Goal: Information Seeking & Learning: Learn about a topic

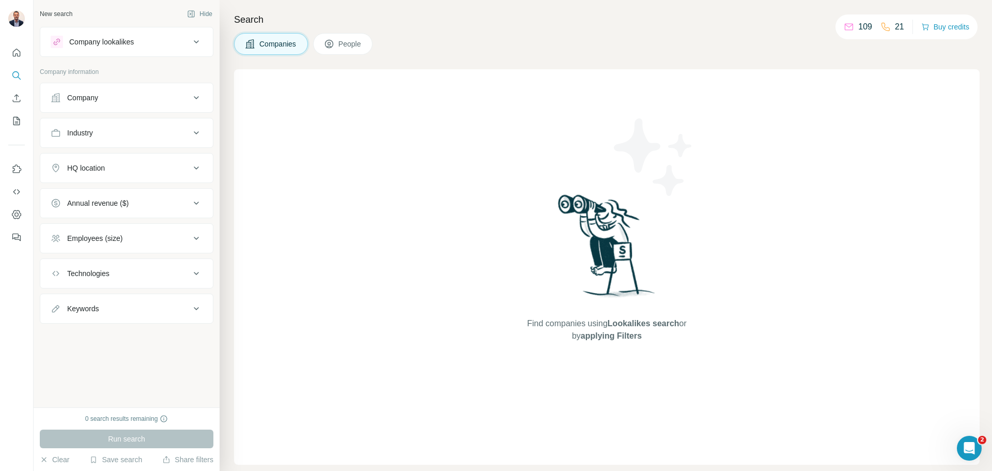
click at [118, 96] on div "Company" at bounding box center [120, 97] width 139 height 10
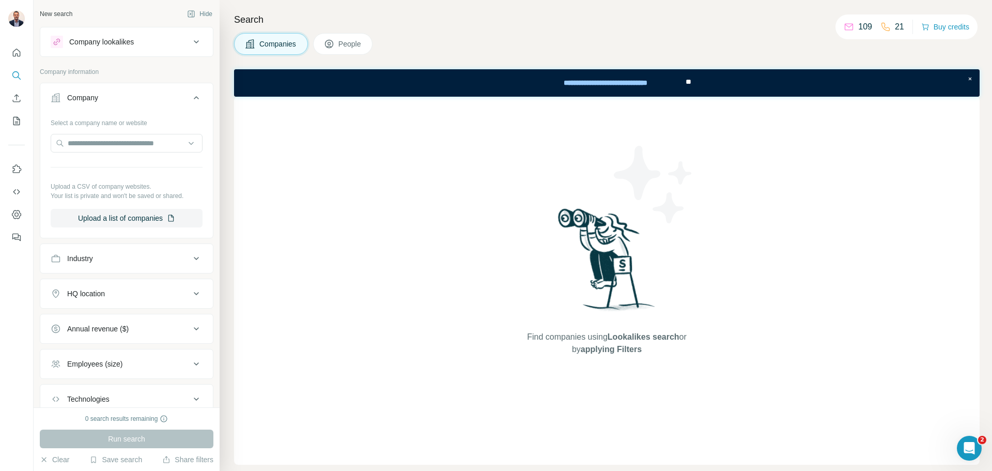
click at [118, 96] on div "Company" at bounding box center [120, 97] width 139 height 10
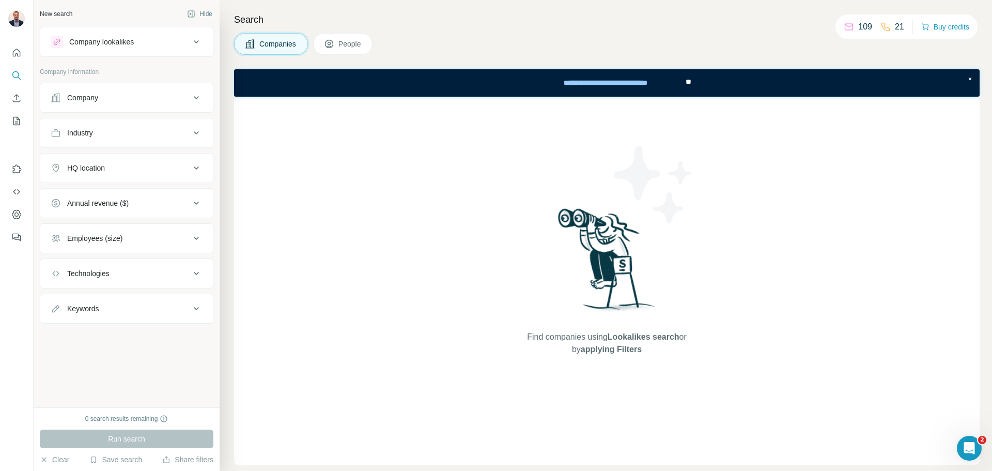
click at [107, 177] on button "HQ location" at bounding box center [126, 167] width 173 height 25
click at [116, 189] on input "text" at bounding box center [127, 193] width 152 height 19
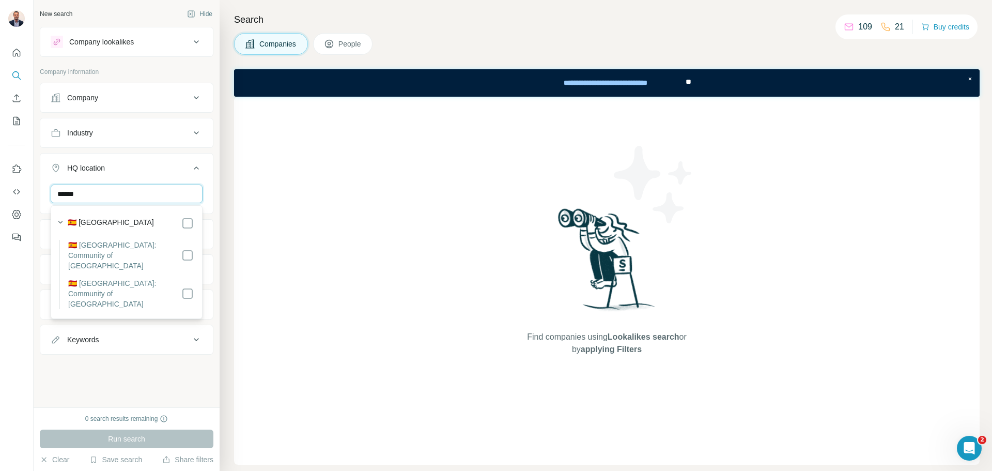
type input "******"
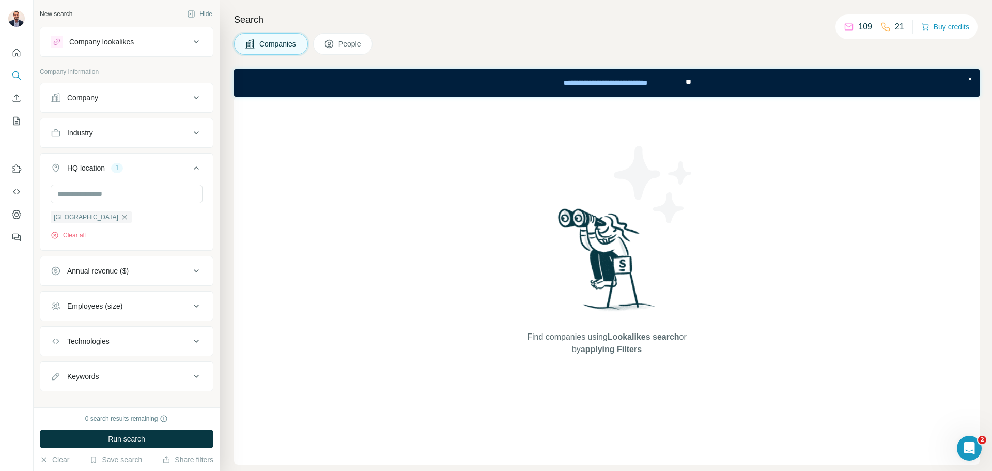
click at [160, 300] on button "Employees (size)" at bounding box center [126, 305] width 173 height 25
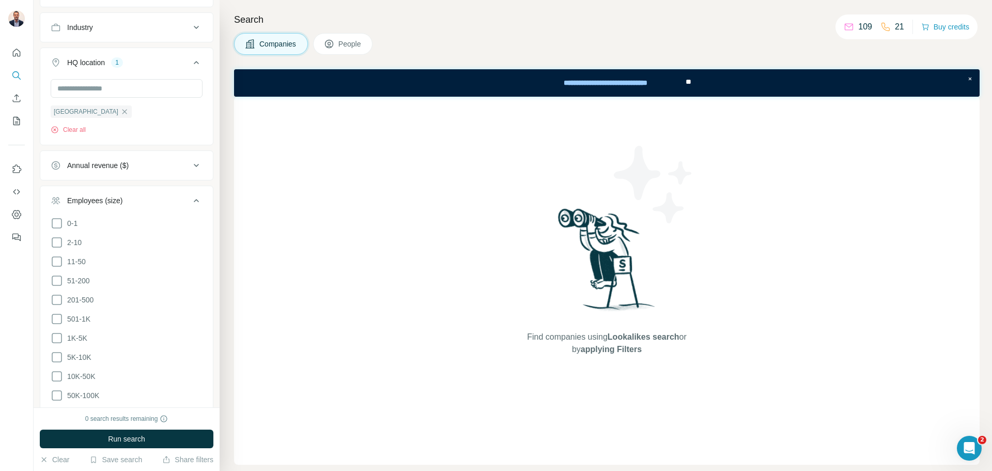
scroll to position [155, 0]
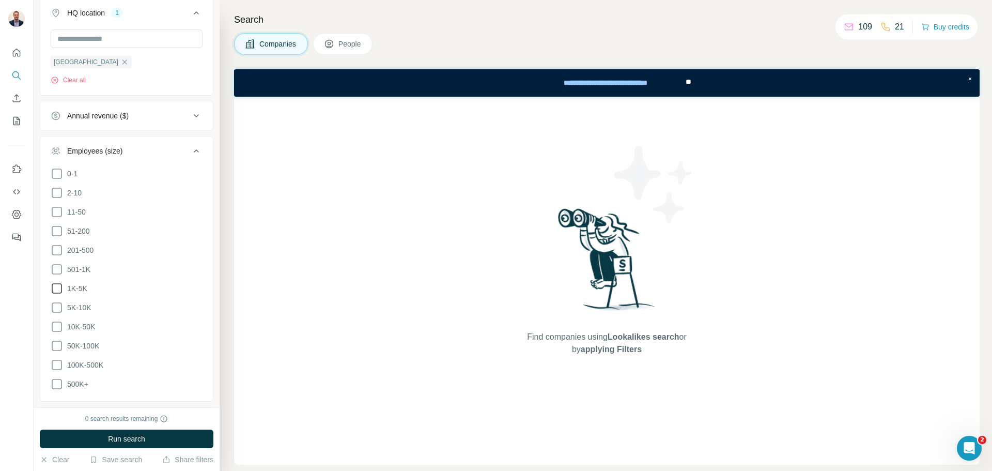
click at [79, 289] on span "1K-5K" at bounding box center [75, 288] width 24 height 10
click at [54, 266] on icon at bounding box center [57, 269] width 12 height 12
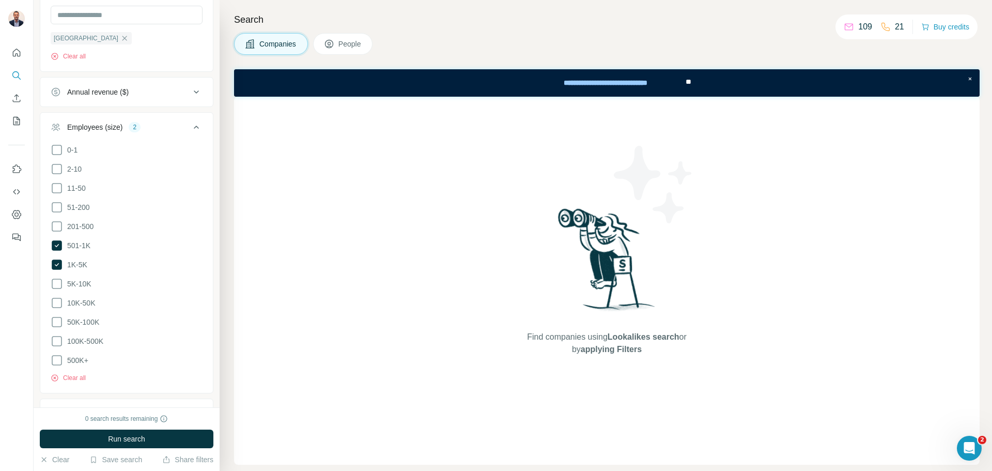
scroll to position [52, 0]
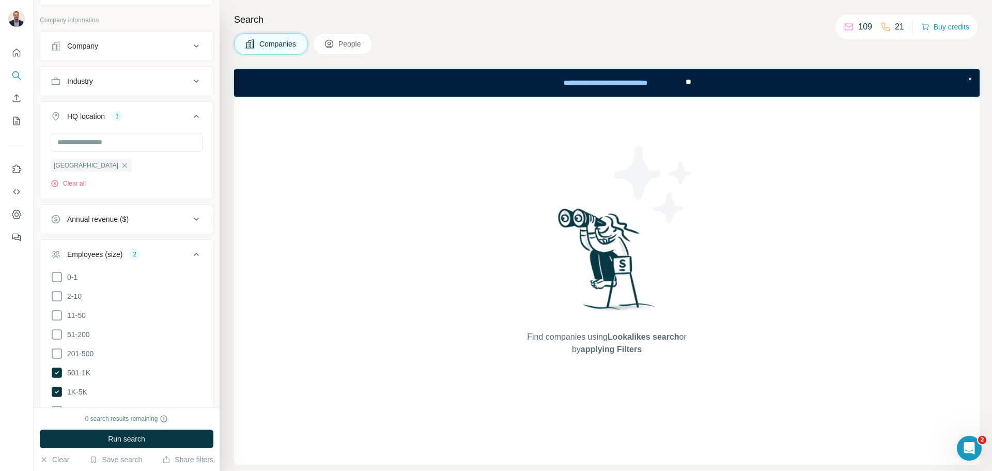
click at [190, 252] on icon at bounding box center [196, 254] width 12 height 12
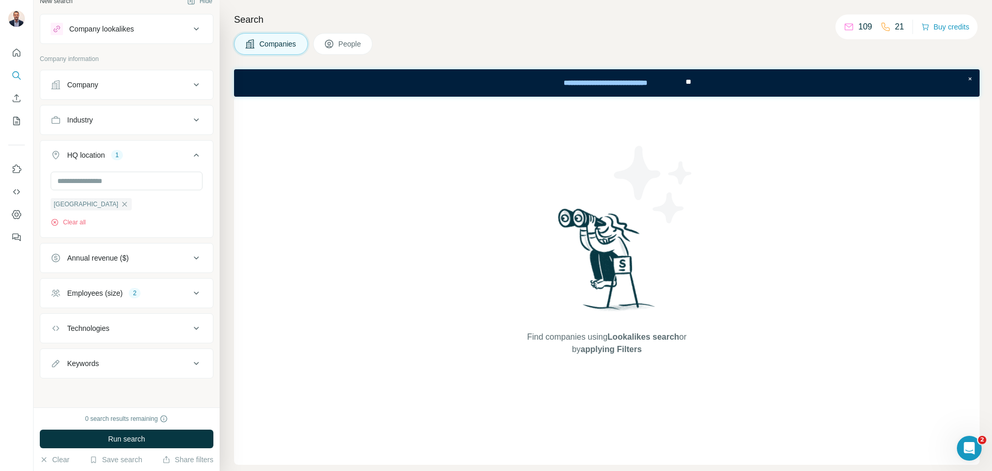
click at [178, 361] on div "Keywords" at bounding box center [120, 363] width 139 height 10
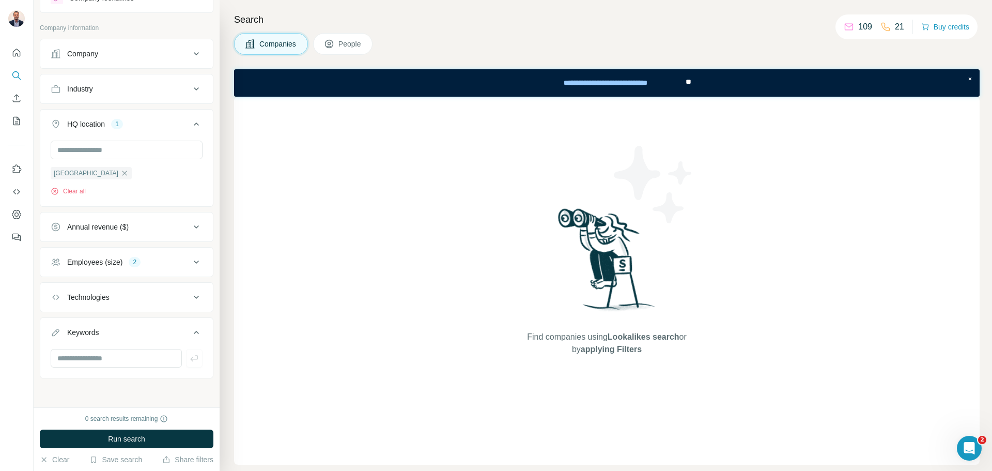
click at [333, 52] on button "People" at bounding box center [343, 44] width 60 height 22
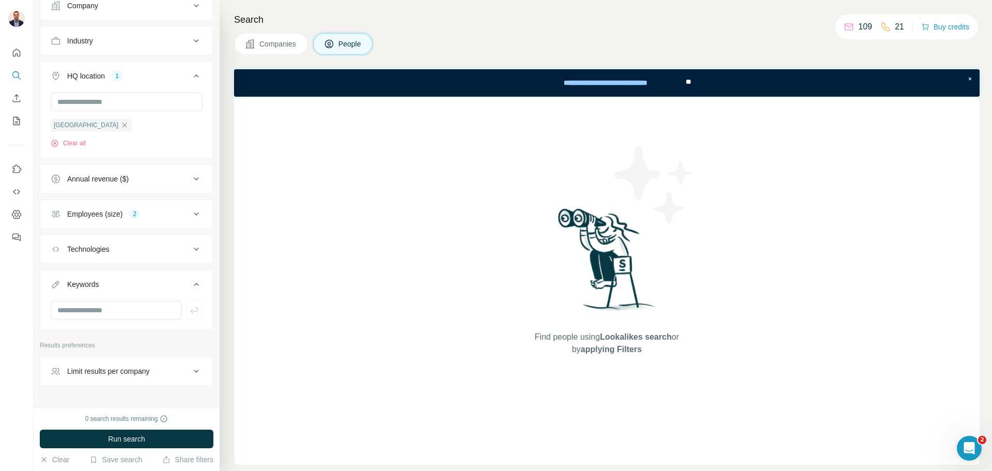
scroll to position [280, 0]
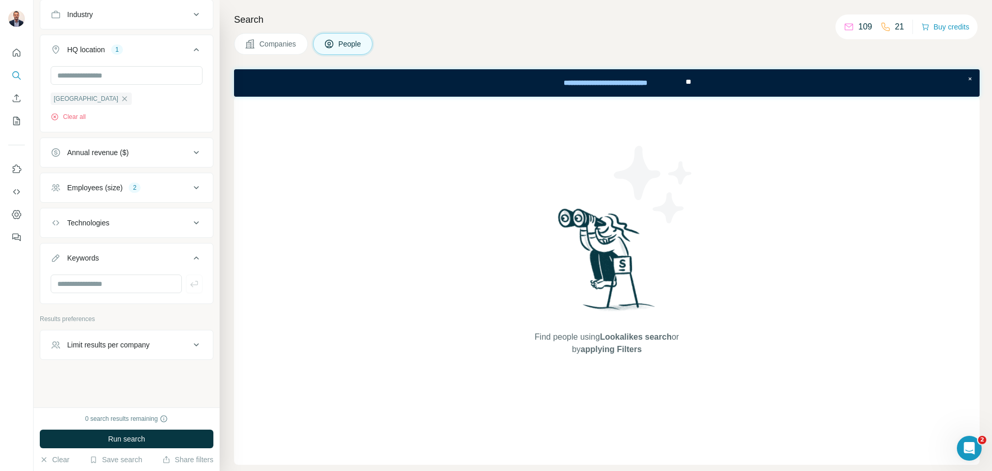
click at [171, 339] on button "Limit results per company" at bounding box center [126, 344] width 173 height 25
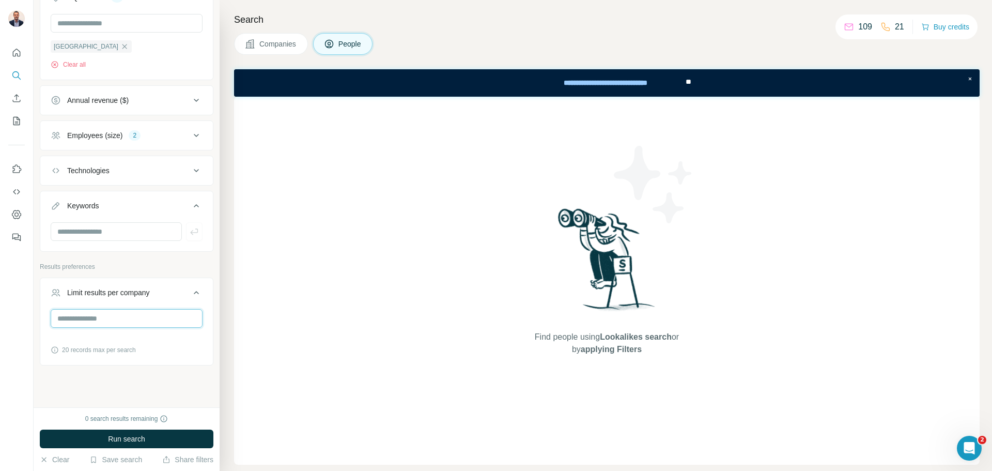
click at [113, 317] on input "number" at bounding box center [127, 318] width 152 height 19
type input "*"
click at [141, 261] on div "Company lookalikes Personal information Job title Seniority Department Personal…" at bounding box center [127, 30] width 174 height 670
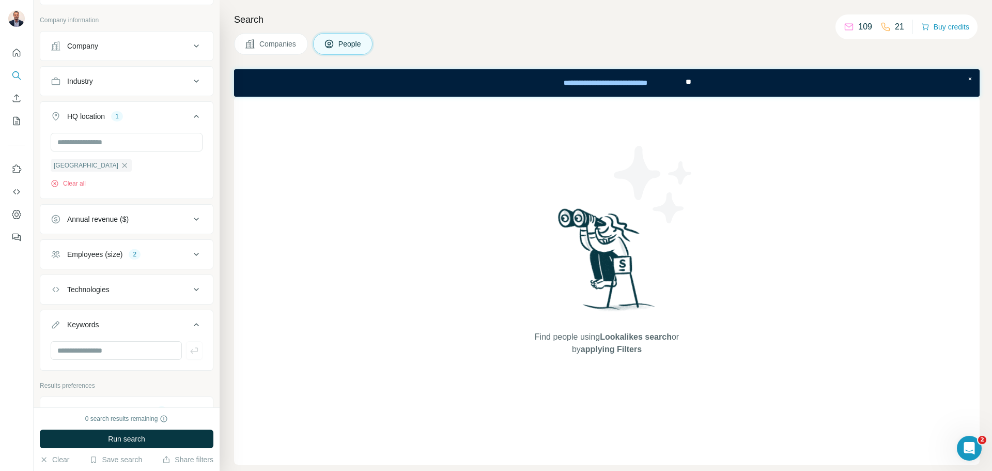
scroll to position [258, 0]
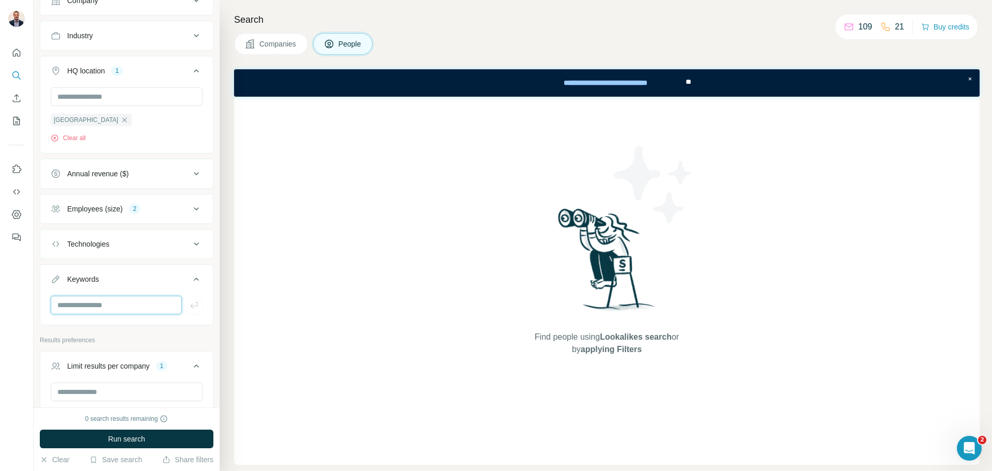
click at [131, 303] on input "text" at bounding box center [116, 304] width 131 height 19
type input "****"
click at [189, 309] on icon "button" at bounding box center [194, 305] width 10 height 10
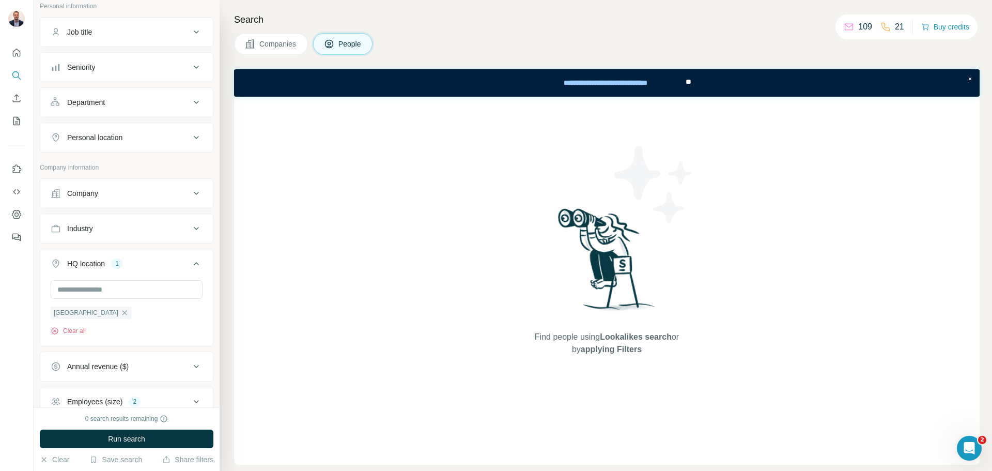
scroll to position [52, 0]
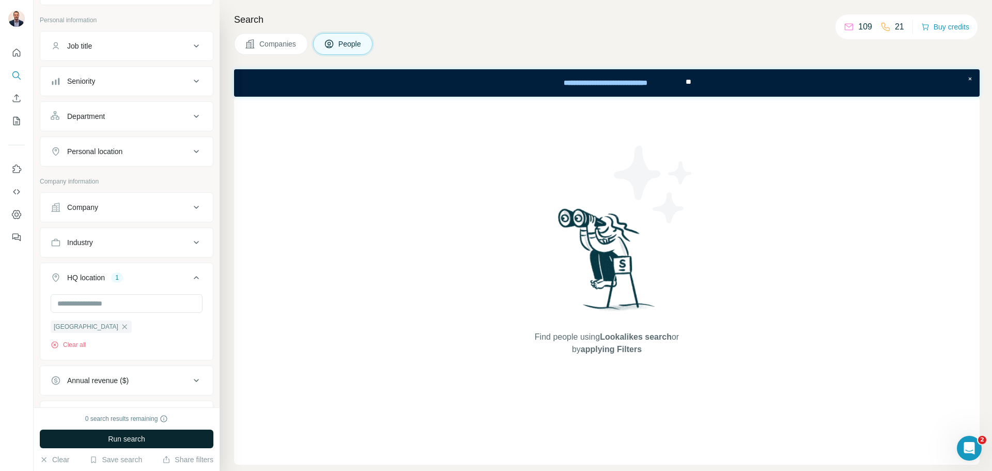
click at [138, 445] on button "Run search" at bounding box center [127, 438] width 174 height 19
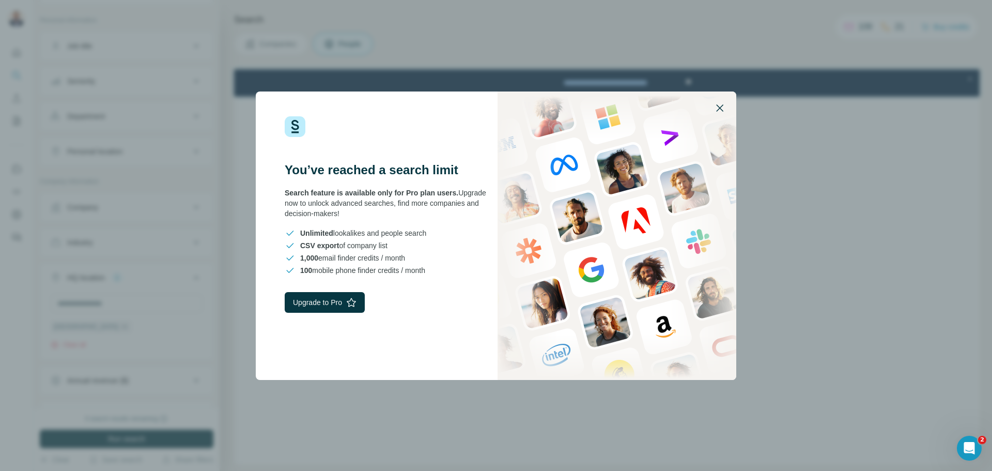
click at [714, 102] on icon "button" at bounding box center [719, 108] width 12 height 12
